Goal: Book appointment/travel/reservation

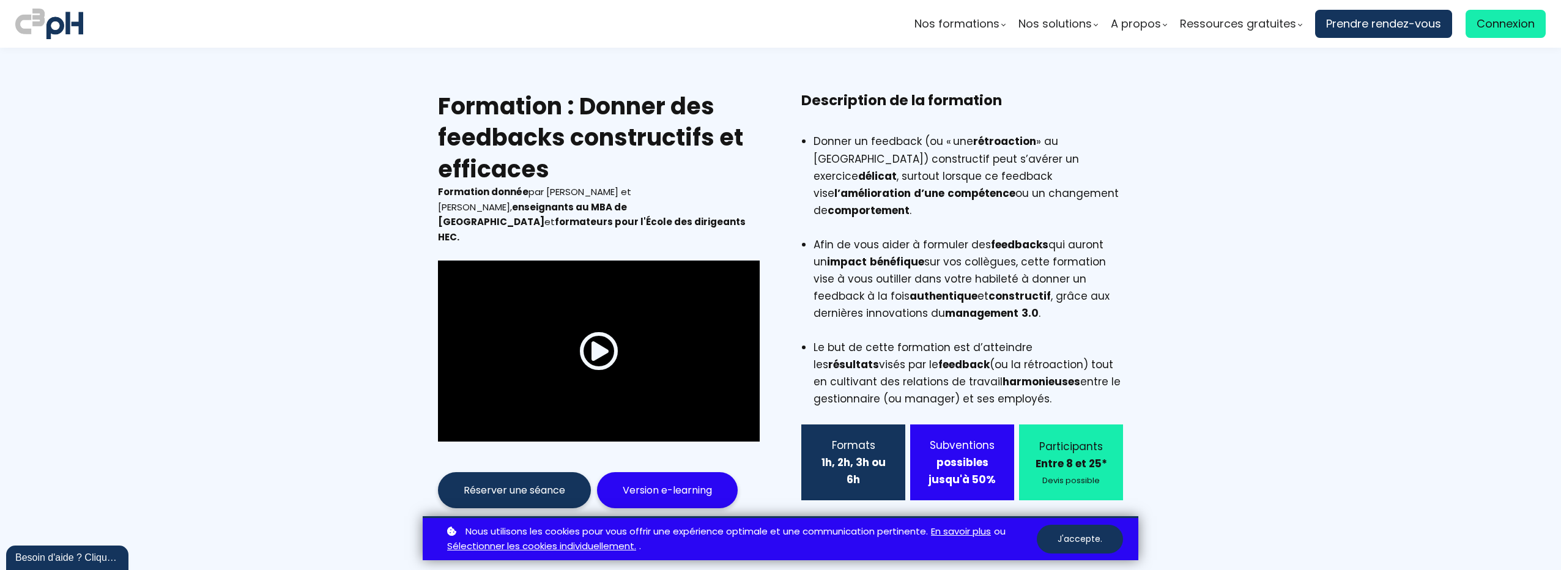
click at [1263, 275] on section "Formation : Donner des feedbacks constructifs et efficaces Formation donnée par…" at bounding box center [780, 311] width 1561 height 526
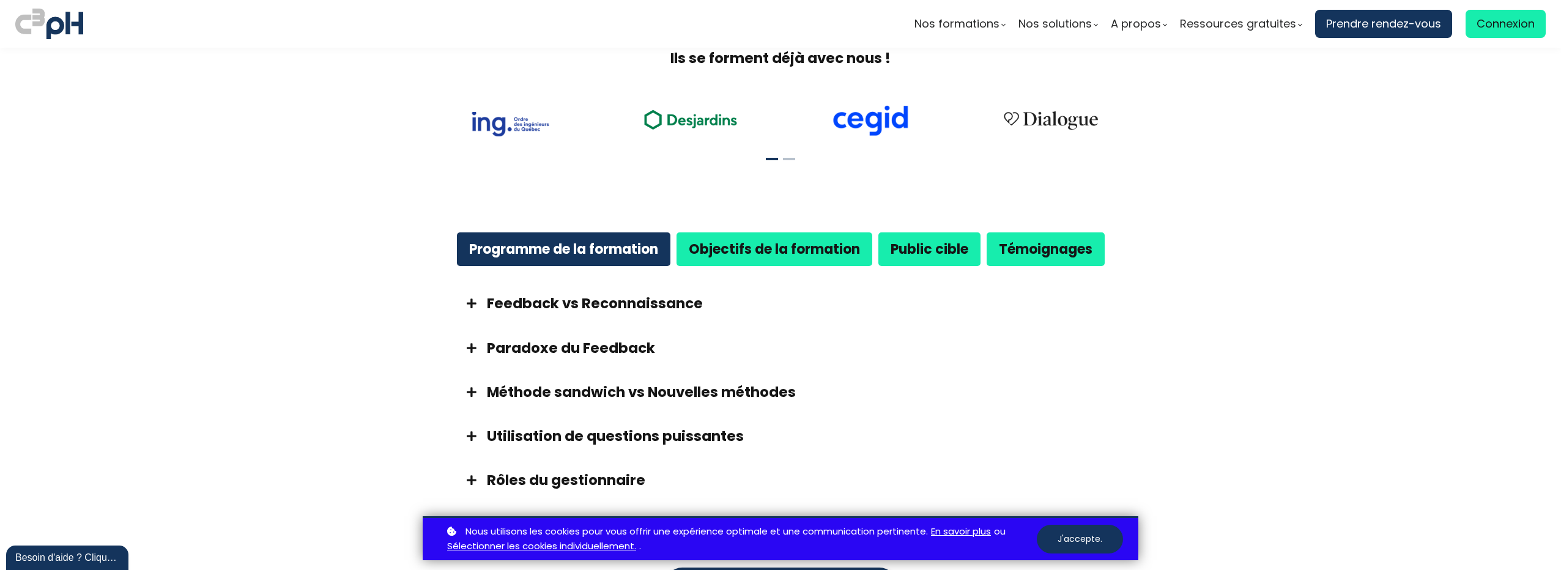
scroll to position [604, 0]
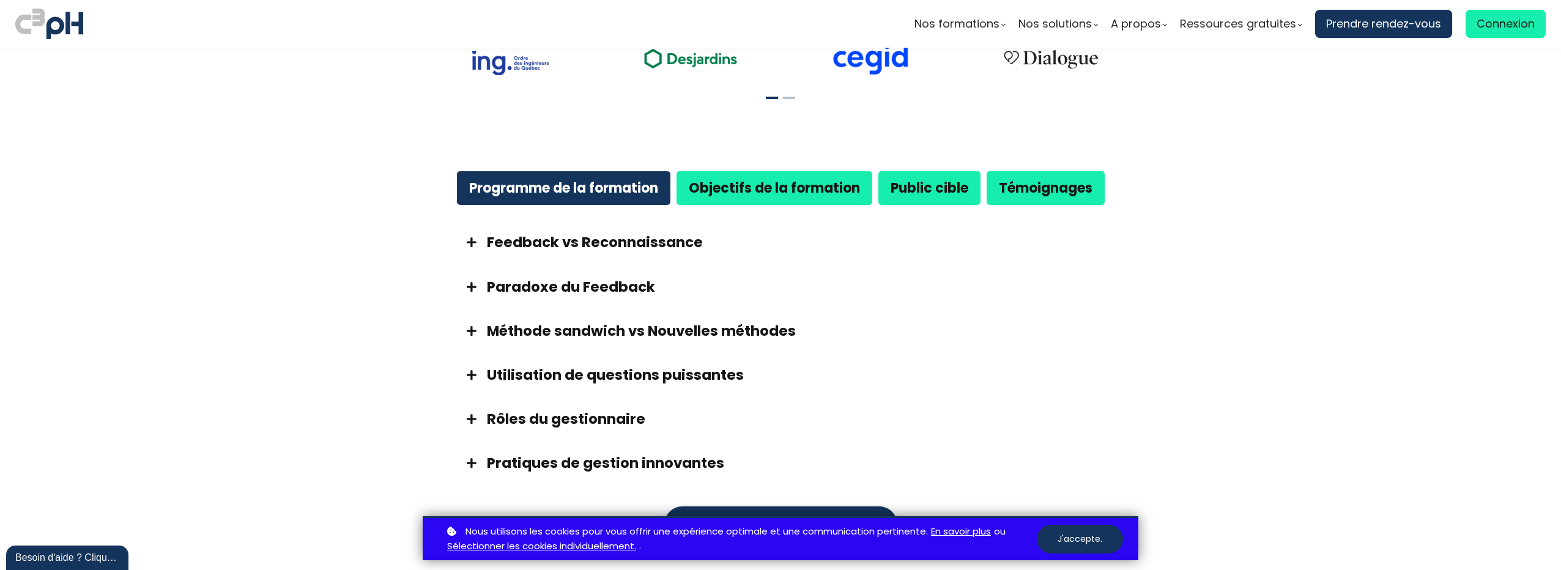
click at [934, 179] on b "Public cible" at bounding box center [930, 188] width 78 height 19
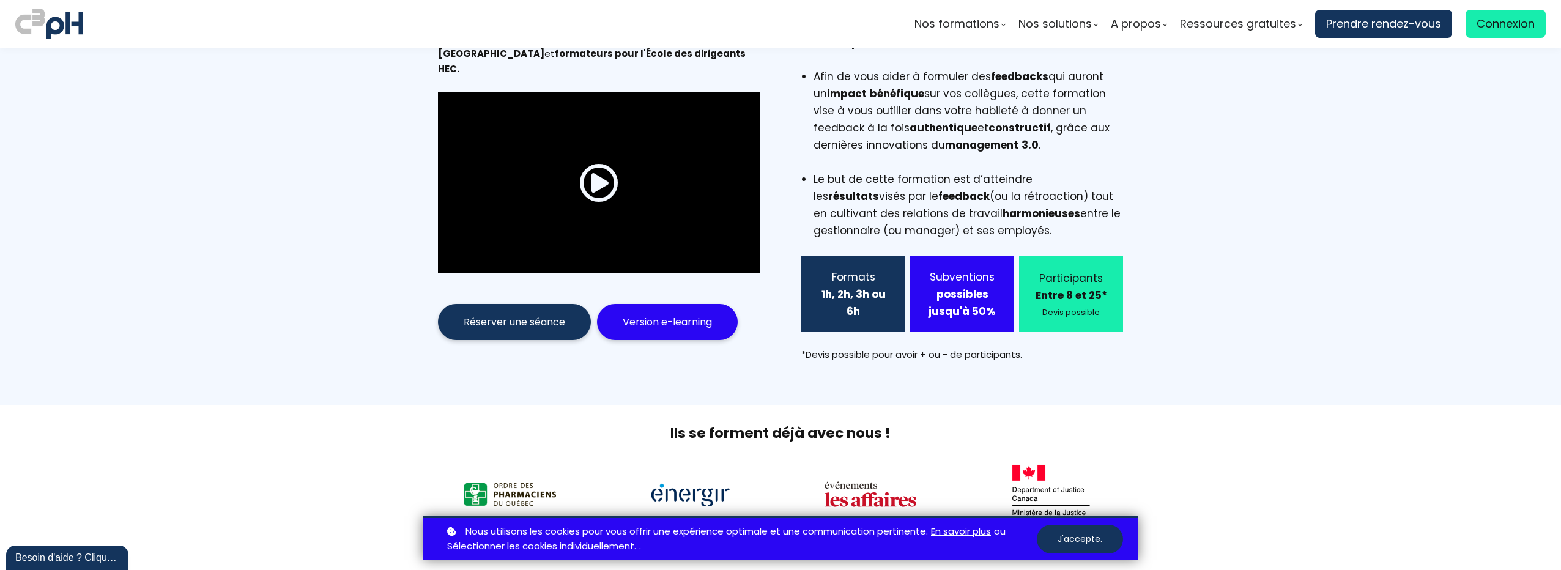
scroll to position [0, 0]
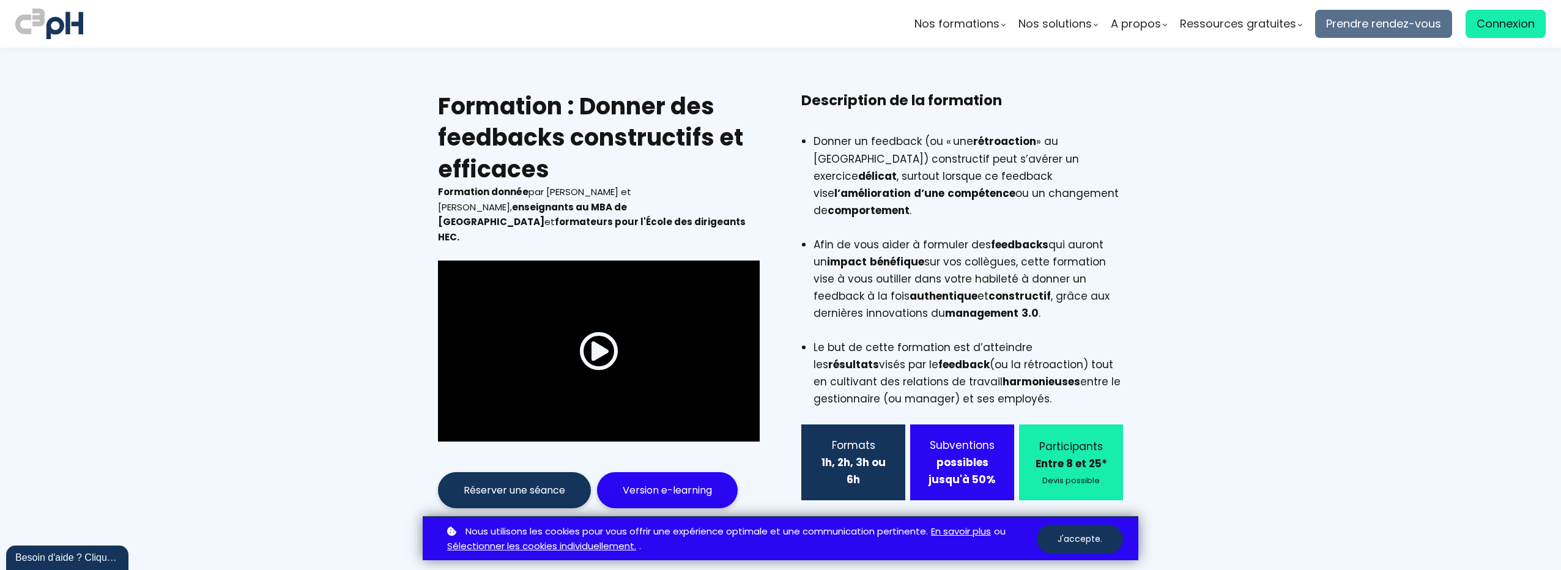
click at [1369, 19] on span "Prendre rendez-vous" at bounding box center [1383, 24] width 115 height 18
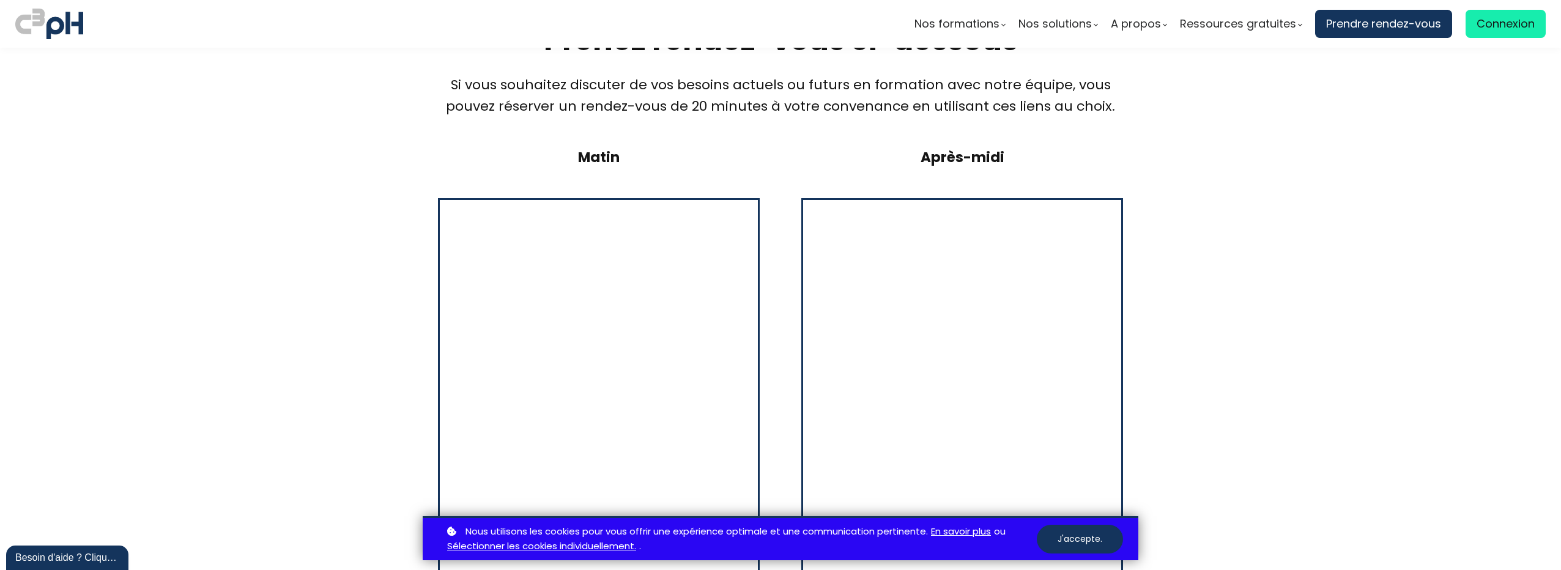
scroll to position [184, 0]
